Goal: Transaction & Acquisition: Purchase product/service

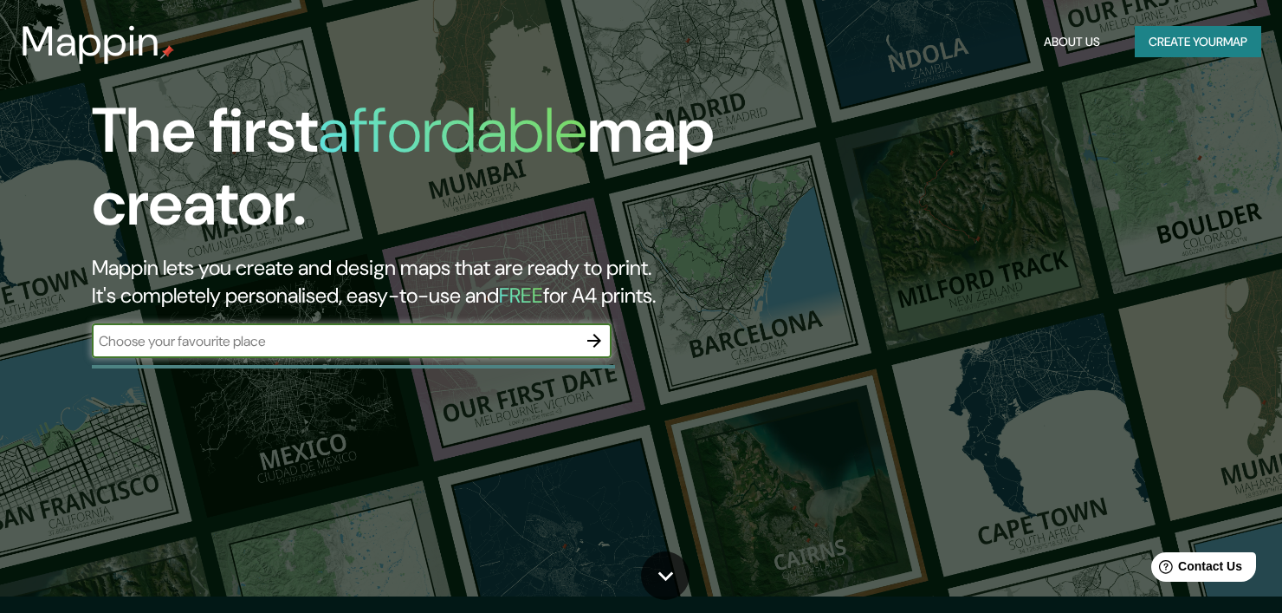
scroll to position [17, 0]
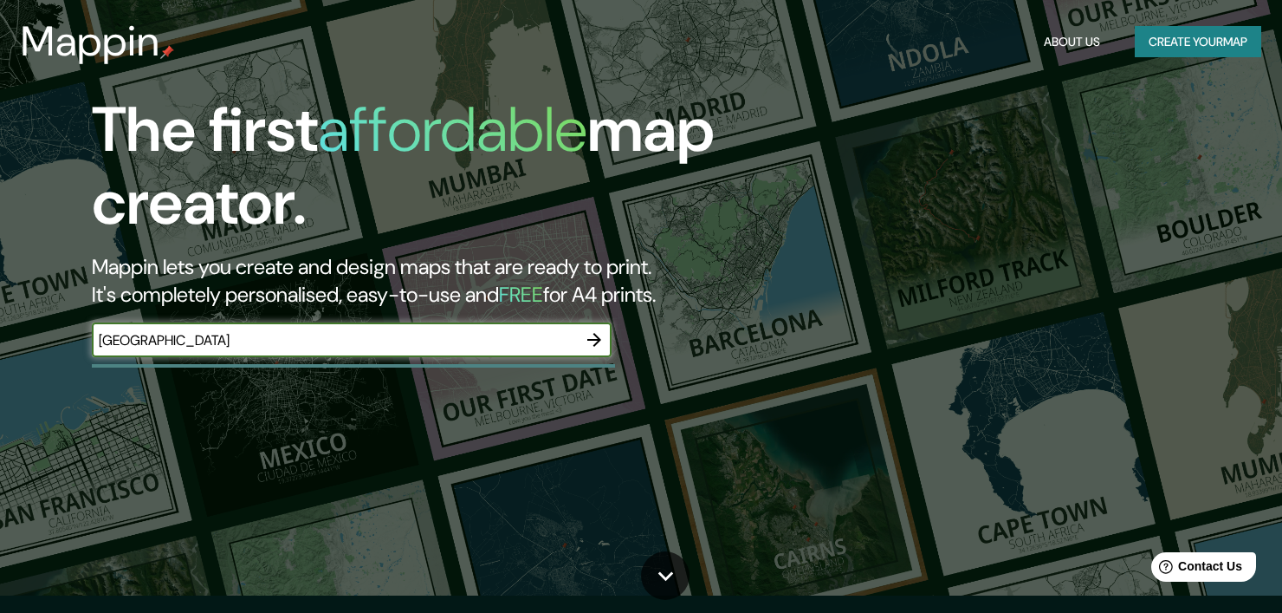
type input "[GEOGRAPHIC_DATA]"
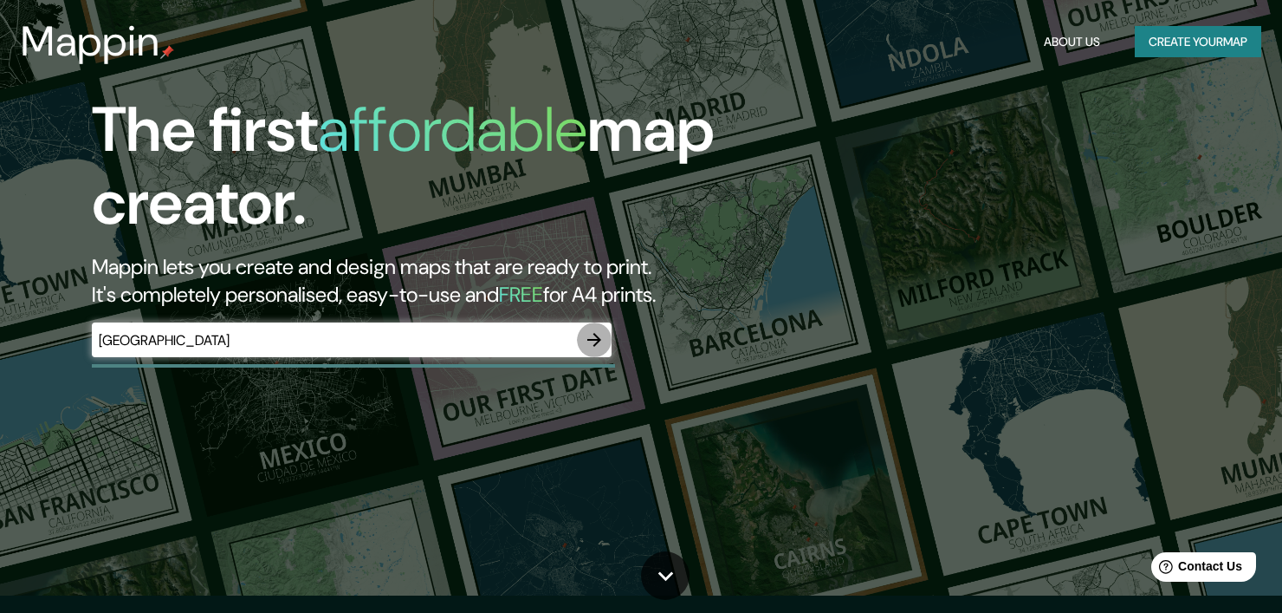
click at [594, 334] on icon "button" at bounding box center [594, 340] width 14 height 14
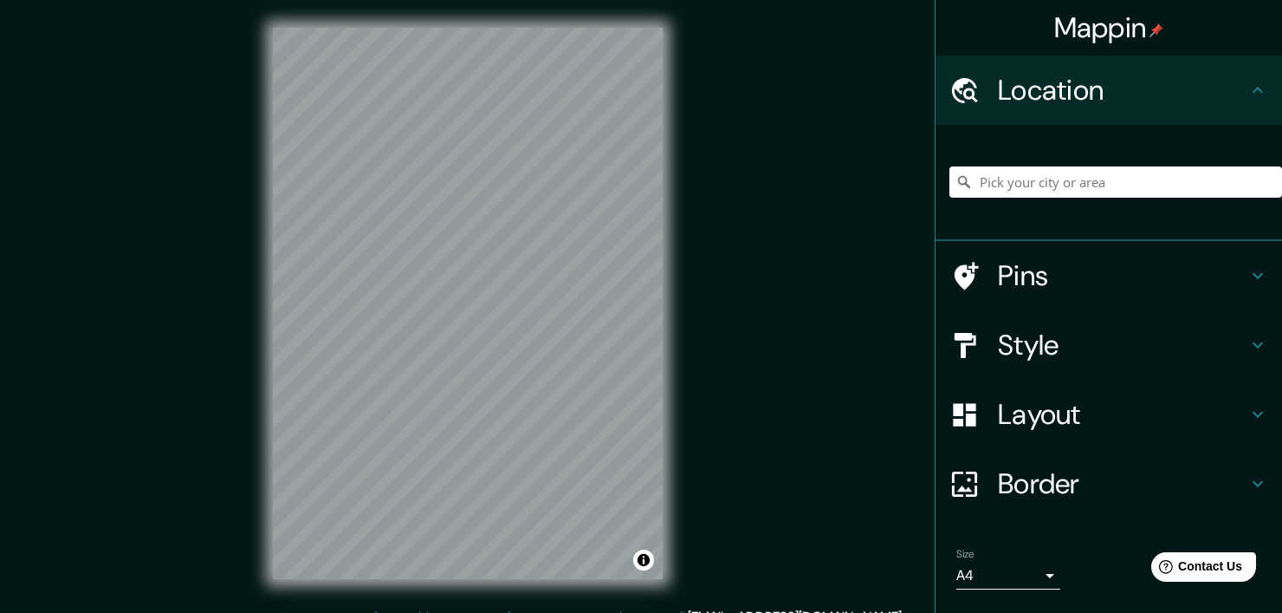
click at [1248, 275] on icon at bounding box center [1258, 275] width 21 height 21
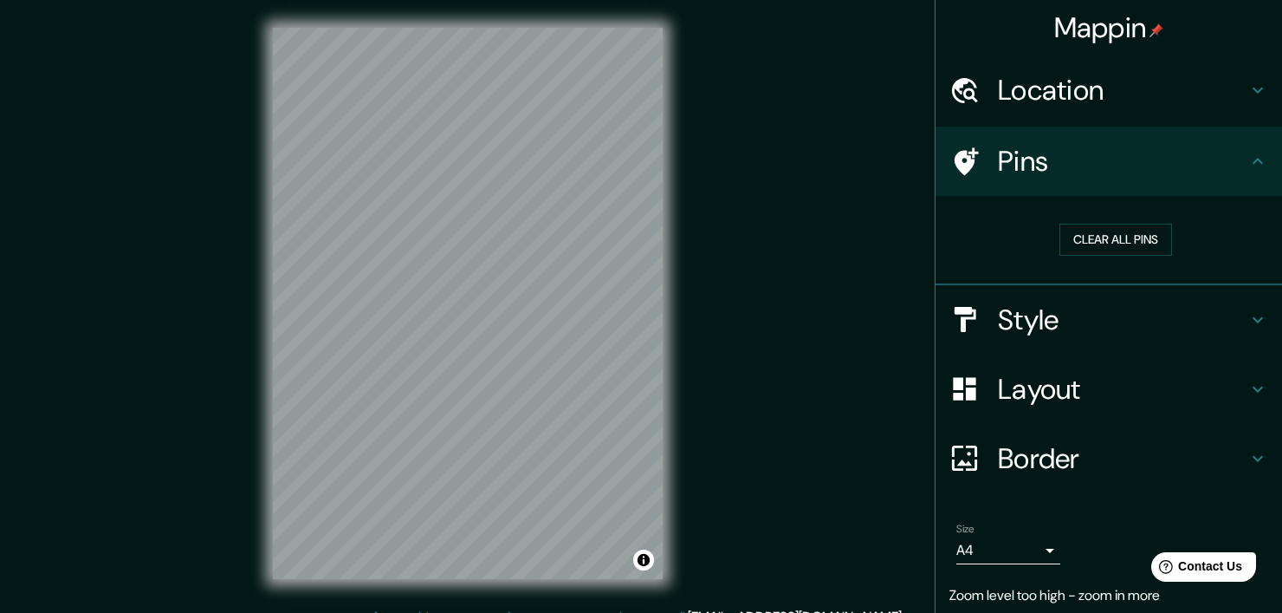
click at [1248, 386] on icon at bounding box center [1258, 389] width 21 height 21
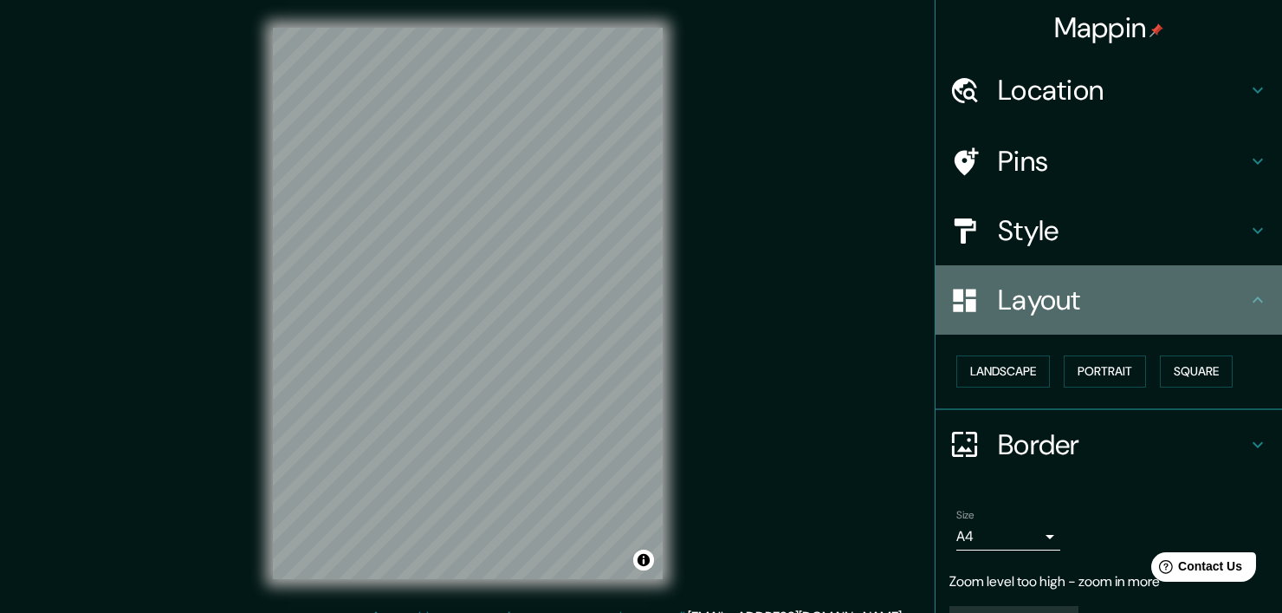
click at [1244, 311] on div "Layout" at bounding box center [1109, 299] width 347 height 69
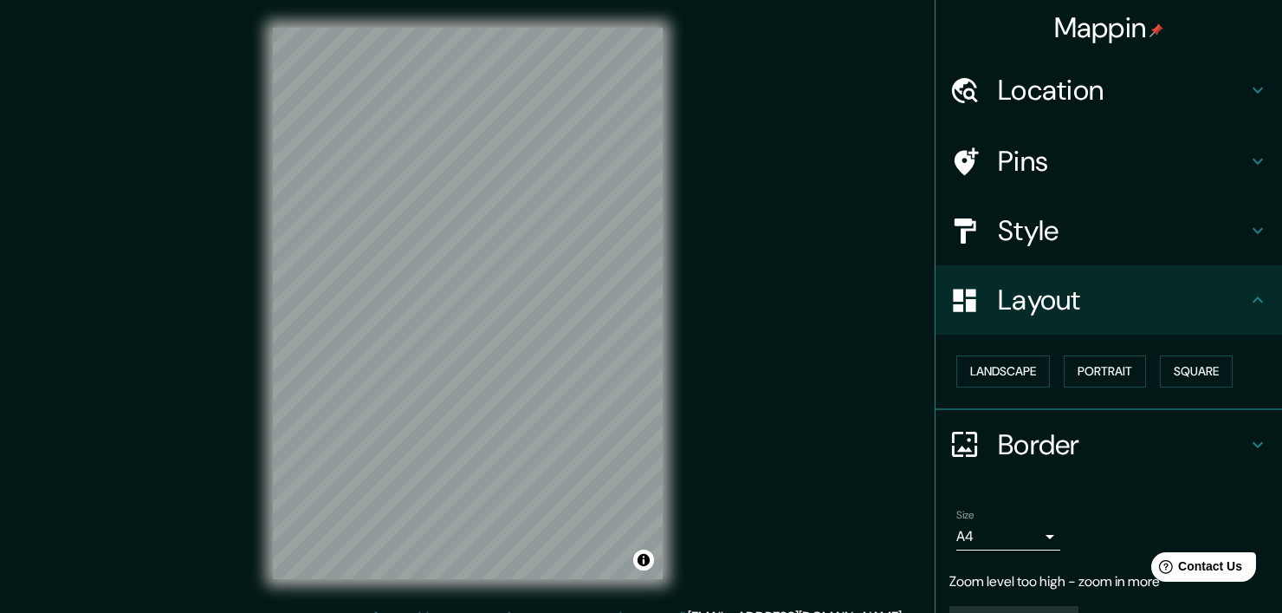
click at [1046, 101] on h4 "Location" at bounding box center [1123, 90] width 250 height 35
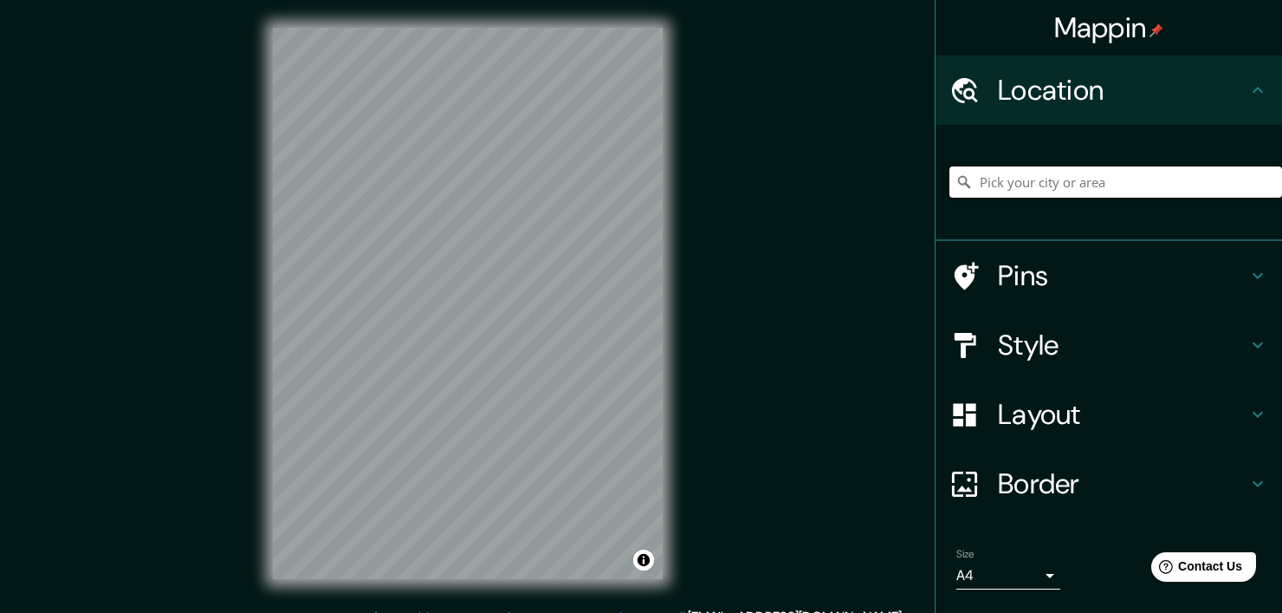
click at [1002, 185] on input "Pick your city or area" at bounding box center [1116, 181] width 333 height 31
type input "m"
type input "j"
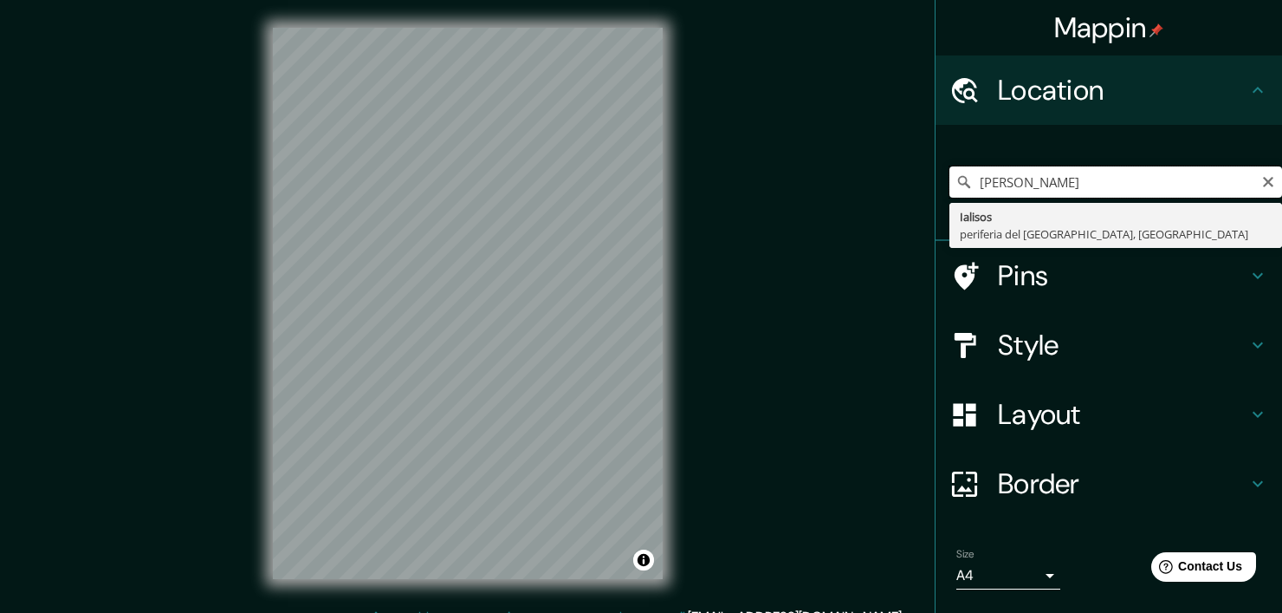
type input "J"
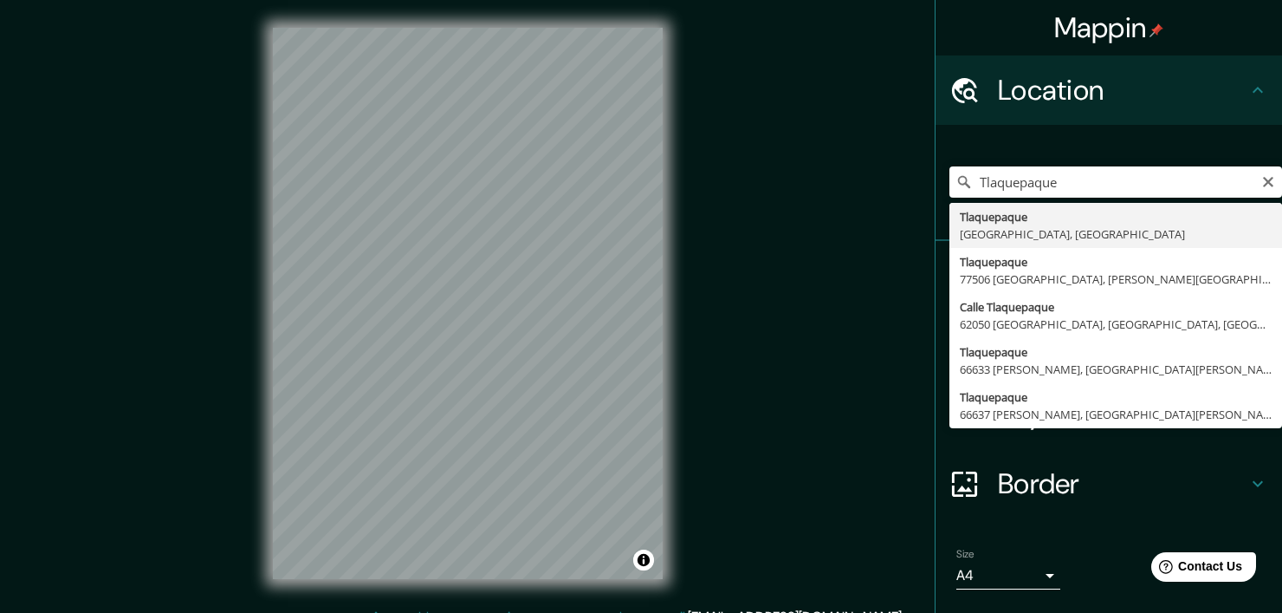
type input "[GEOGRAPHIC_DATA], [GEOGRAPHIC_DATA], [GEOGRAPHIC_DATA]"
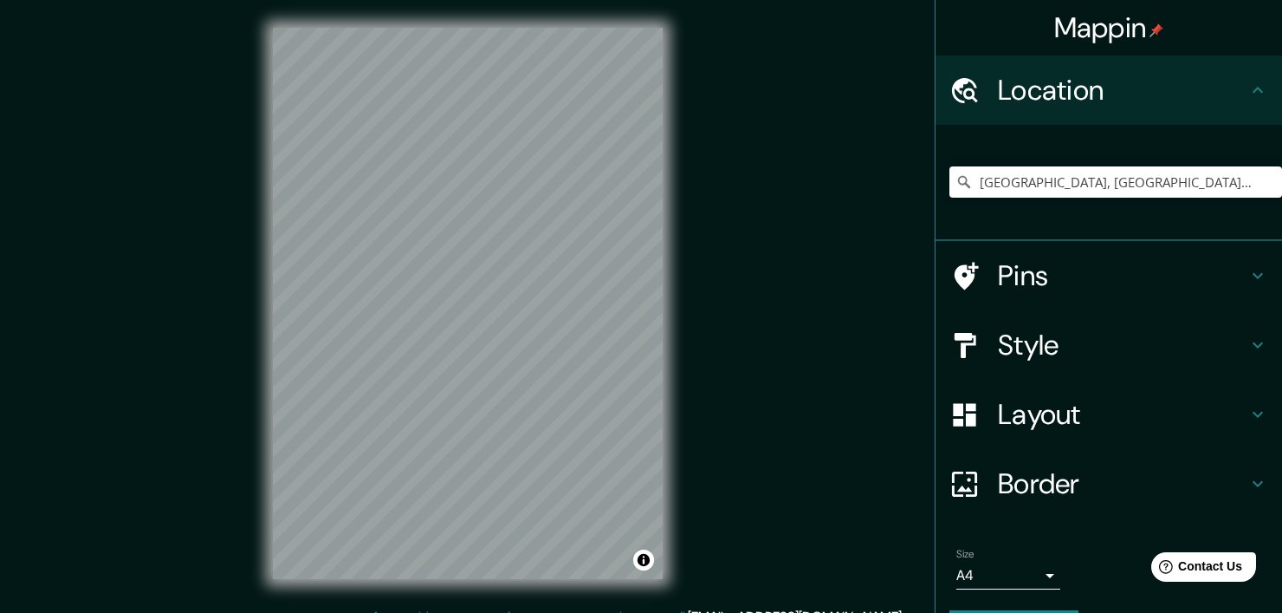
click at [1023, 331] on h4 "Style" at bounding box center [1123, 345] width 250 height 35
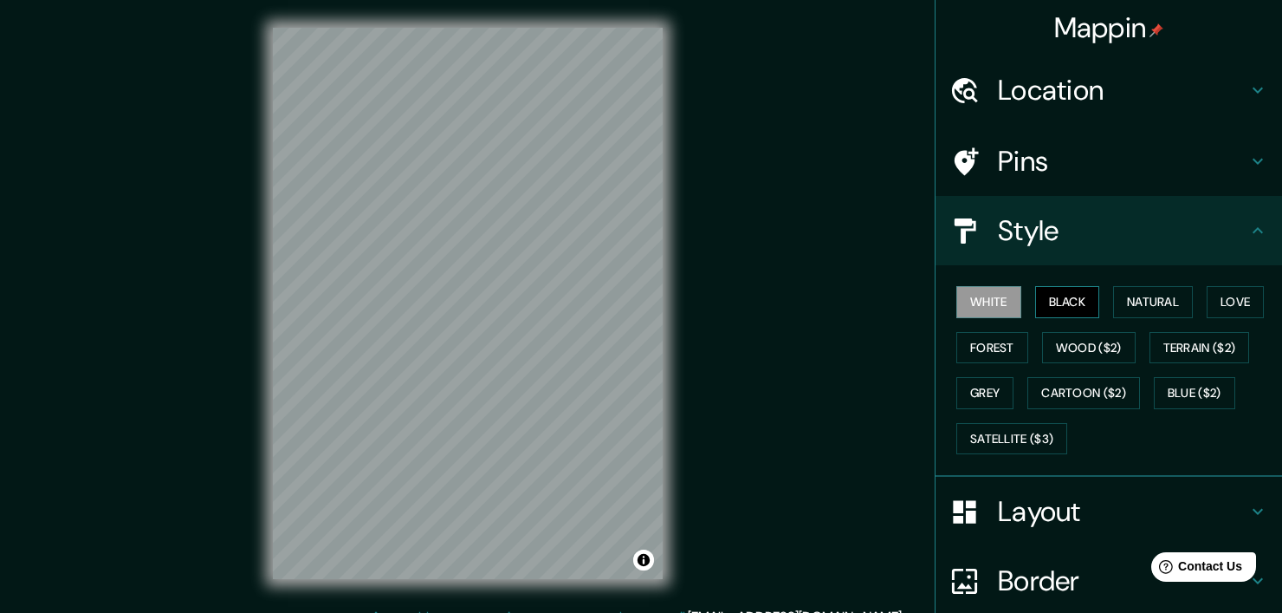
click at [1054, 301] on button "Black" at bounding box center [1067, 302] width 65 height 32
click at [1138, 309] on button "Natural" at bounding box center [1153, 302] width 80 height 32
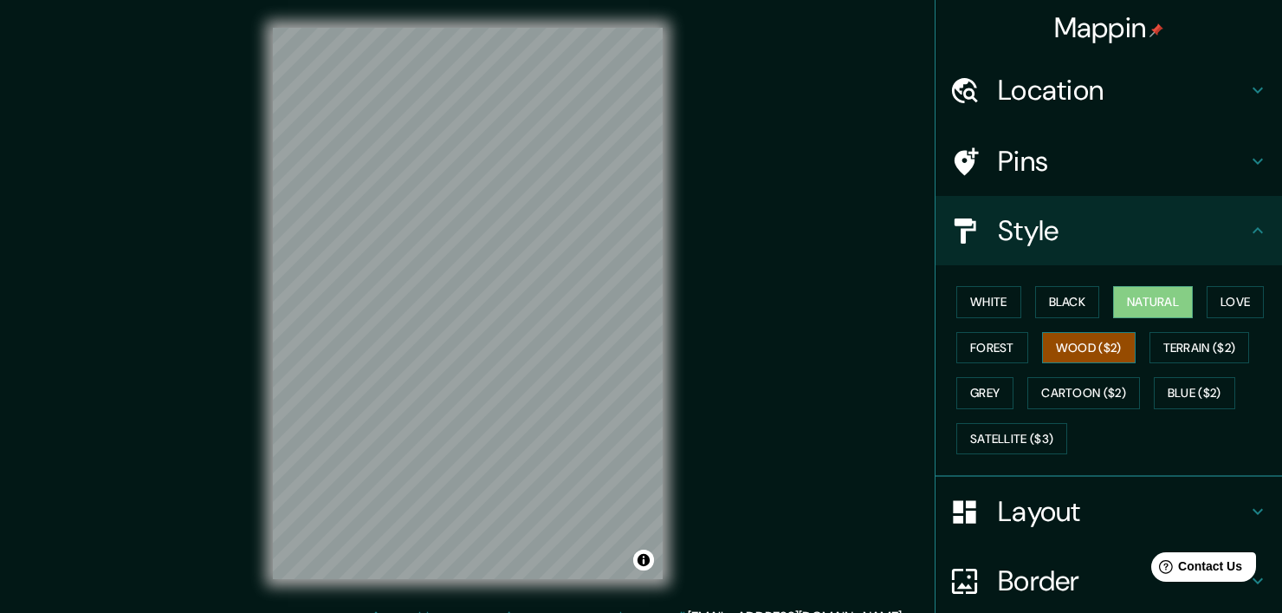
click at [1094, 357] on button "Wood ($2)" at bounding box center [1089, 348] width 94 height 32
click at [976, 335] on button "Forest" at bounding box center [993, 348] width 72 height 32
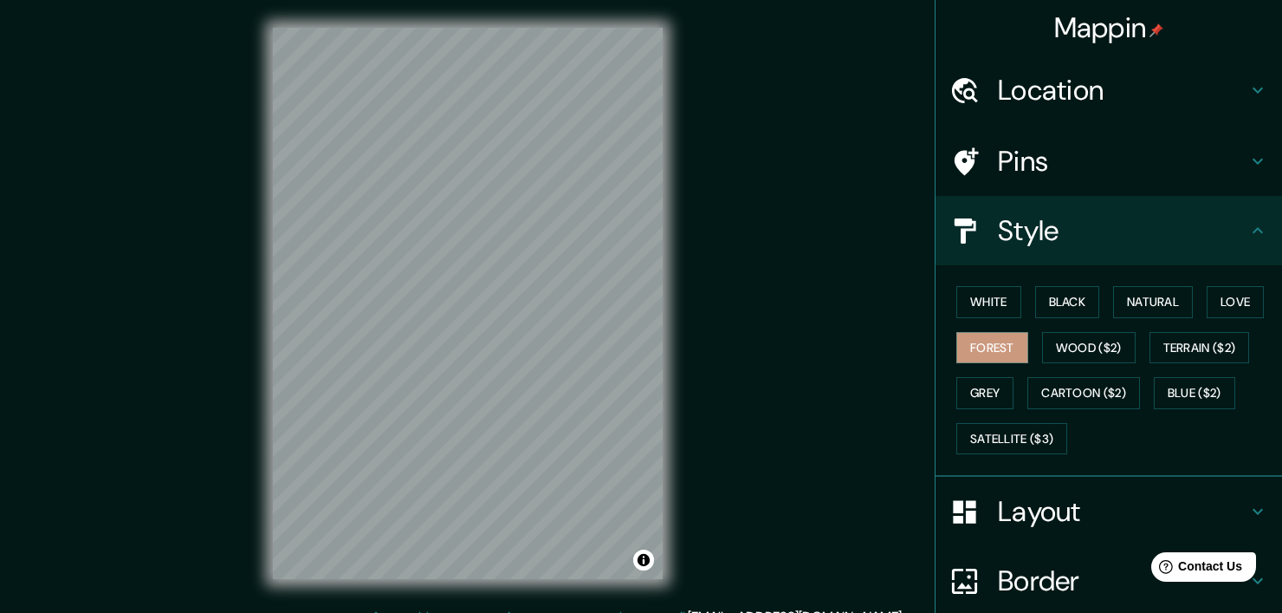
click at [1094, 295] on div "White Black Natural Love Forest Wood ($2) Terrain ($2) Grey Cartoon ($2) Blue (…" at bounding box center [1116, 370] width 333 height 182
click at [1127, 290] on button "Natural" at bounding box center [1153, 302] width 80 height 32
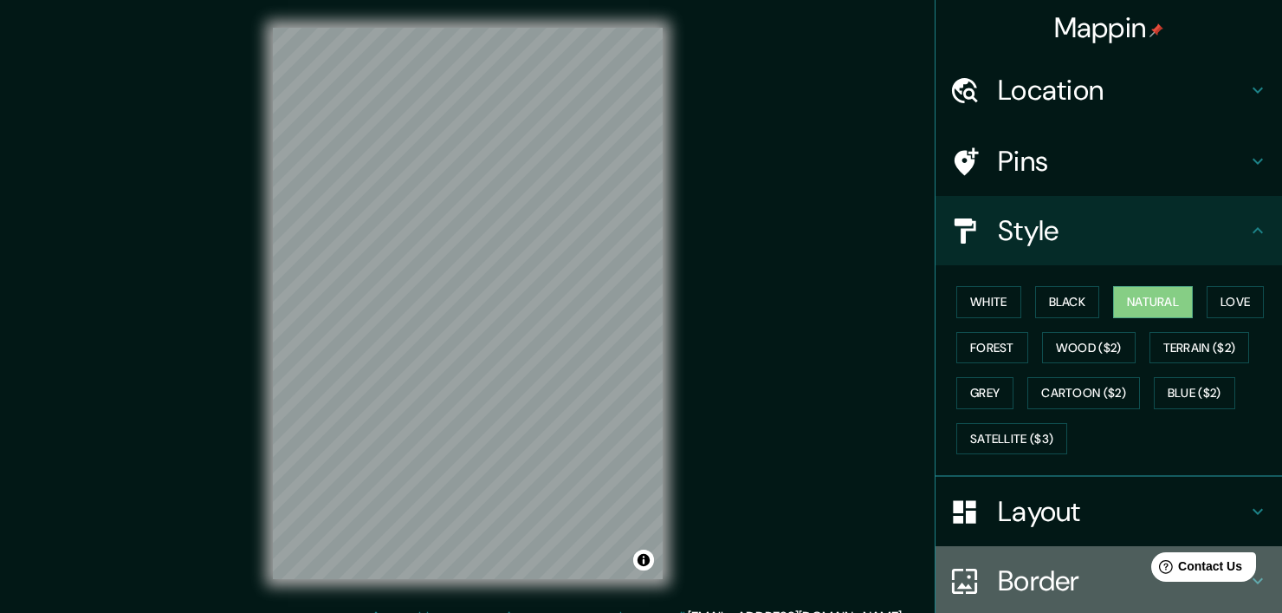
click at [1068, 567] on h4 "Border" at bounding box center [1123, 580] width 250 height 35
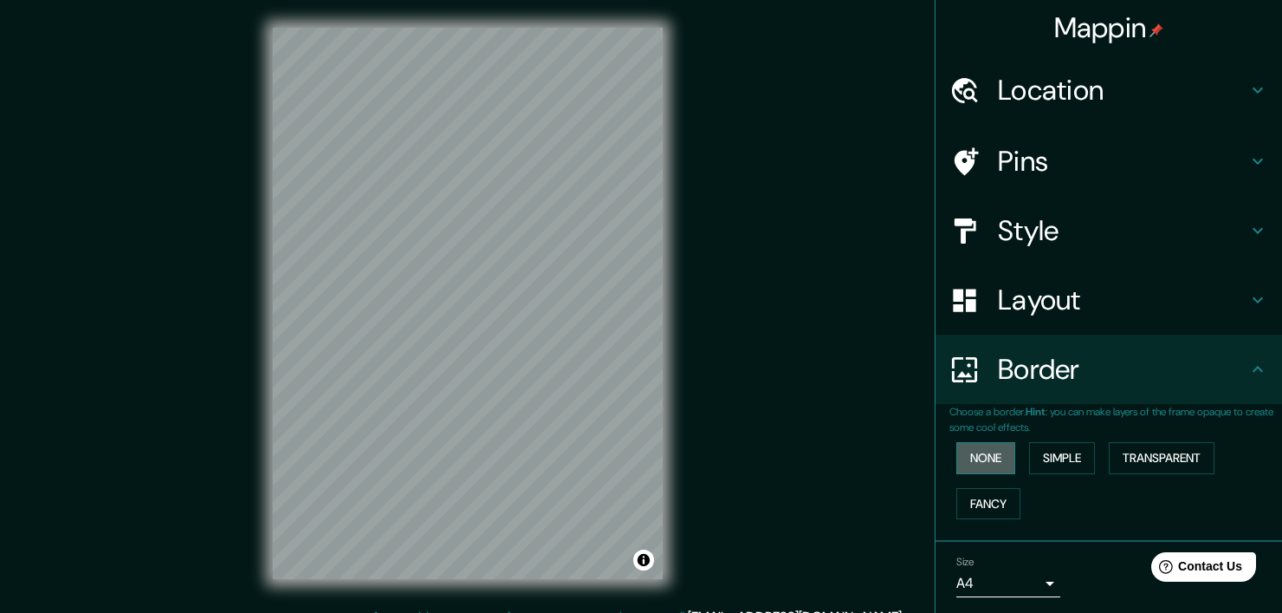
click at [986, 451] on button "None" at bounding box center [986, 458] width 59 height 32
drag, startPoint x: 990, startPoint y: 492, endPoint x: 1026, endPoint y: 482, distance: 37.8
click at [990, 494] on button "Fancy" at bounding box center [989, 504] width 64 height 32
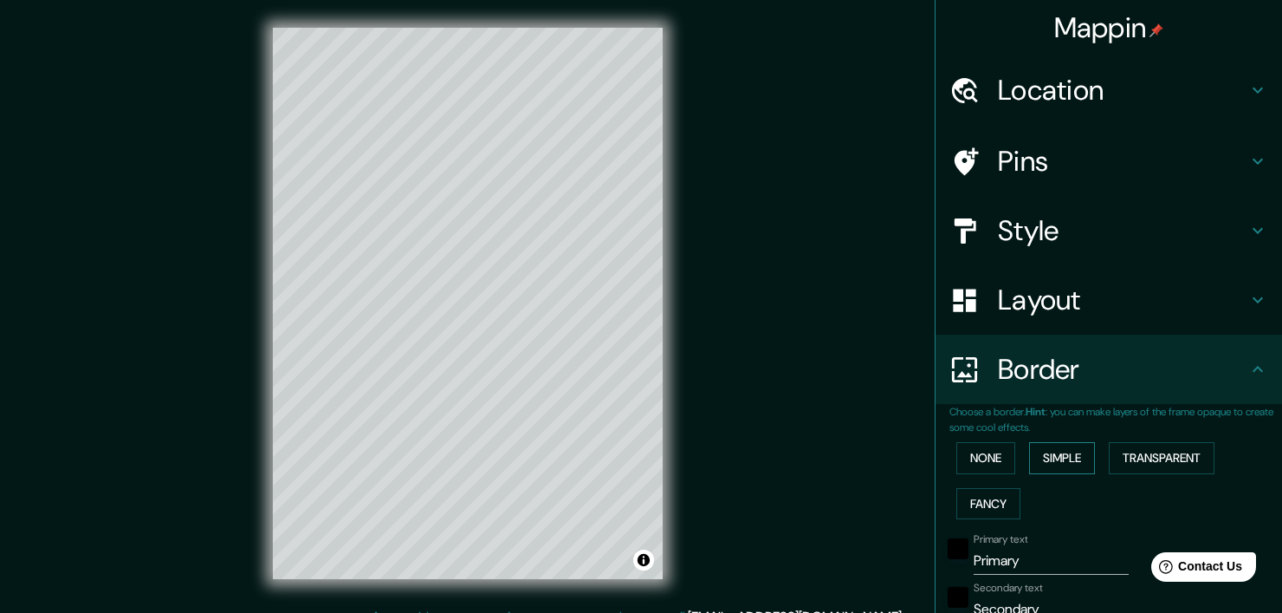
click at [1052, 460] on button "Simple" at bounding box center [1062, 458] width 66 height 32
